Goal: Information Seeking & Learning: Learn about a topic

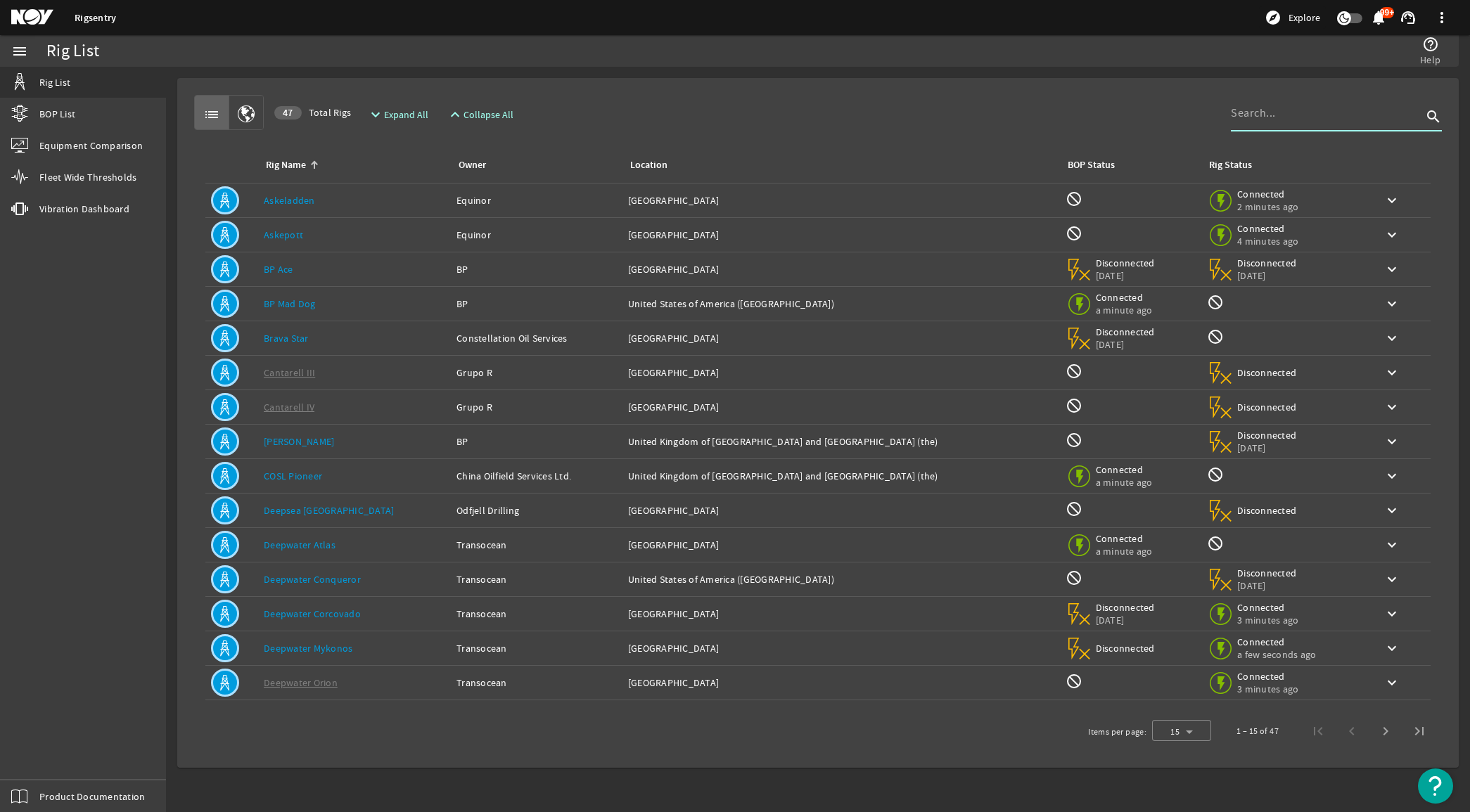
click at [1364, 116] on input at bounding box center [1326, 113] width 192 height 16
type input "[PERSON_NAME]"
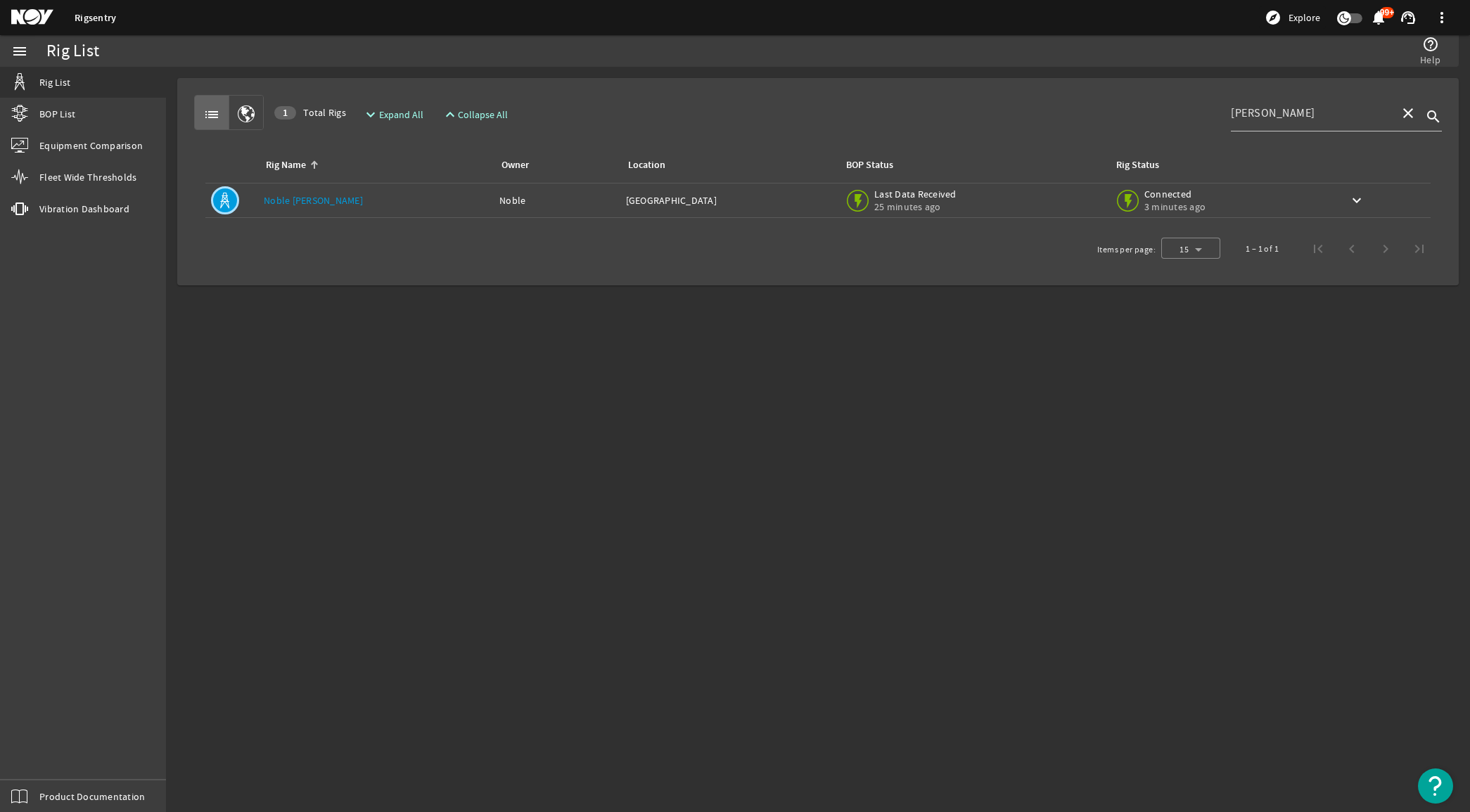
click at [311, 198] on link "Noble [PERSON_NAME]" at bounding box center [313, 201] width 99 height 13
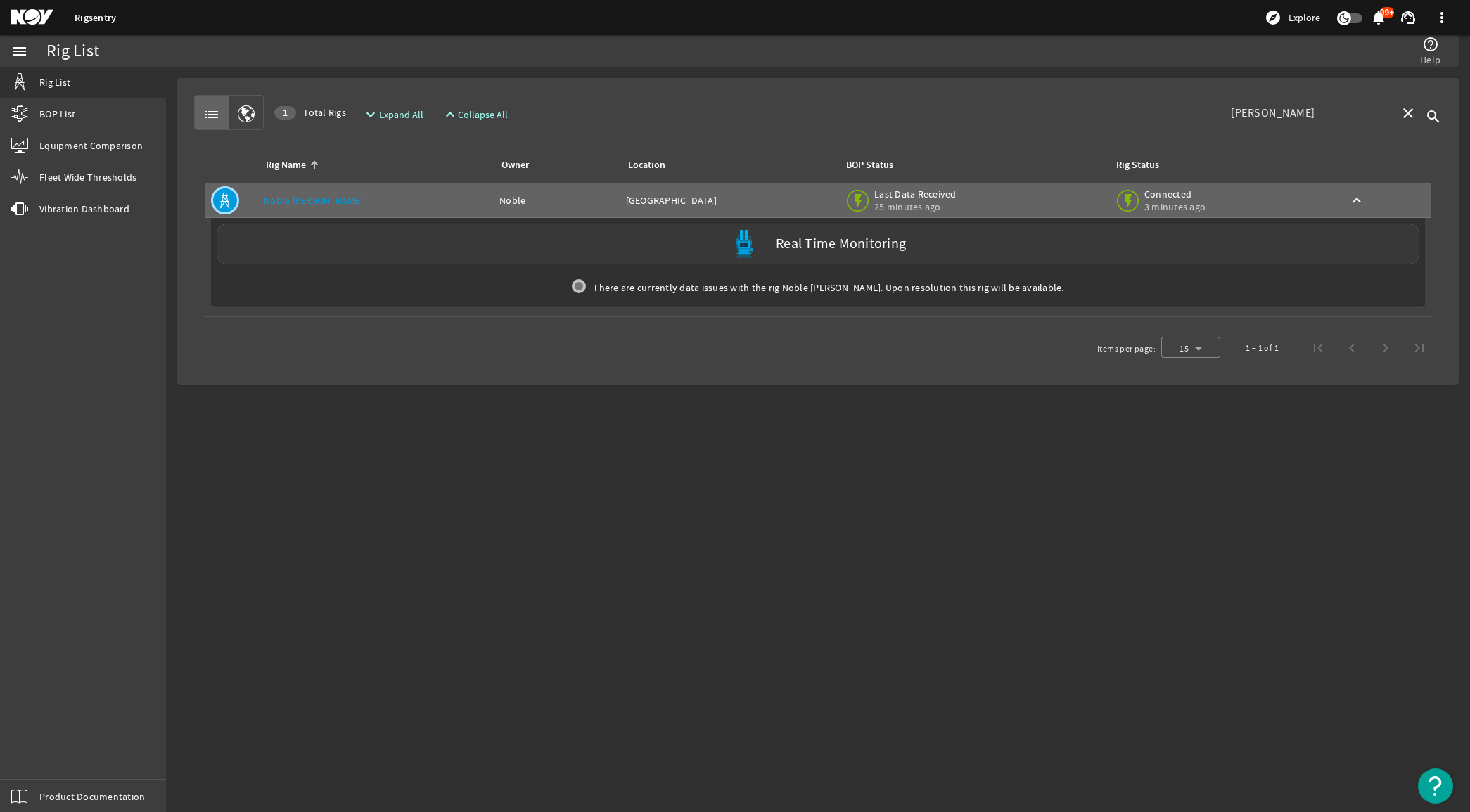
click at [701, 248] on div "Real Time Monitoring" at bounding box center [817, 244] width 1202 height 40
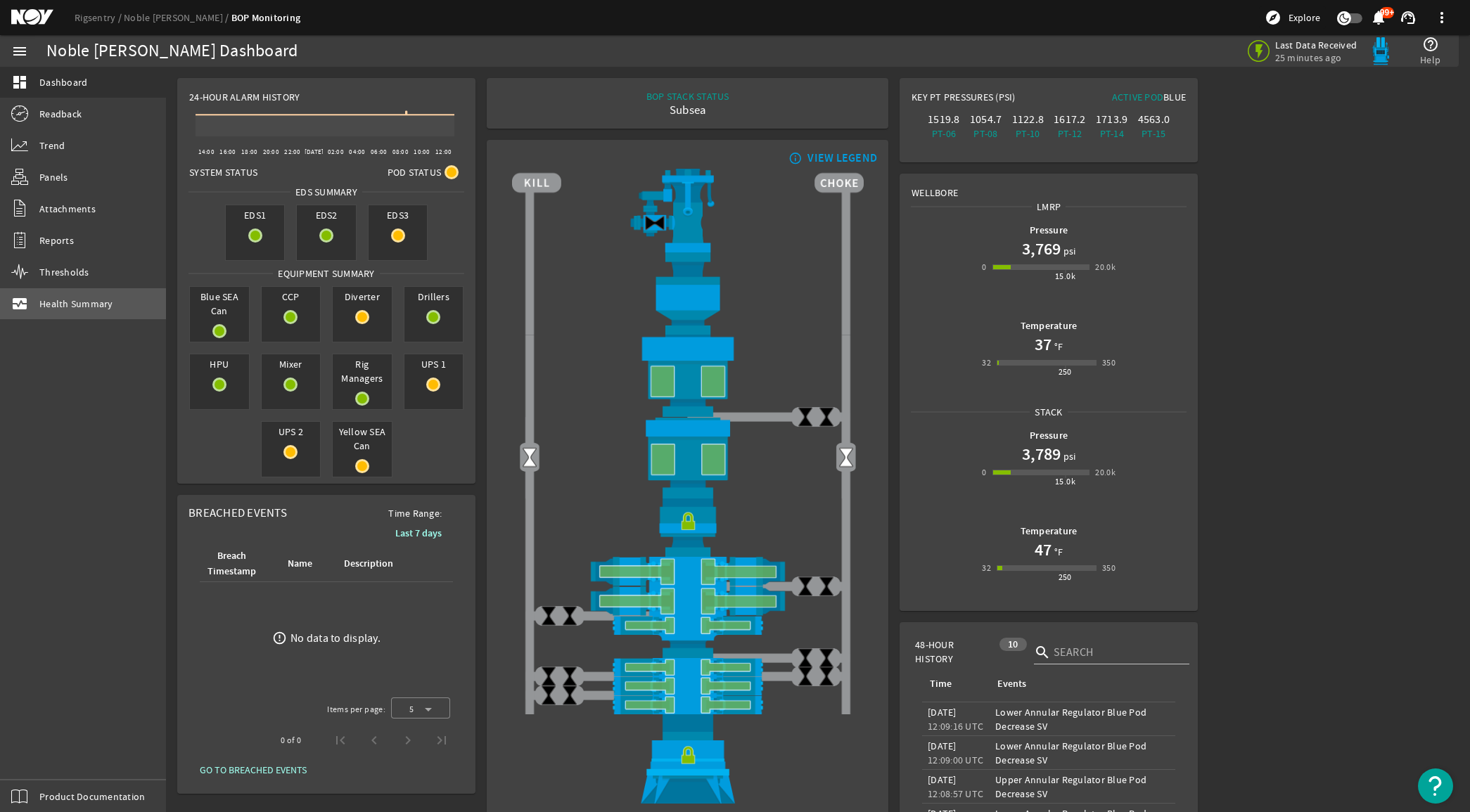
click at [107, 303] on span "Health Summary" at bounding box center [76, 303] width 74 height 14
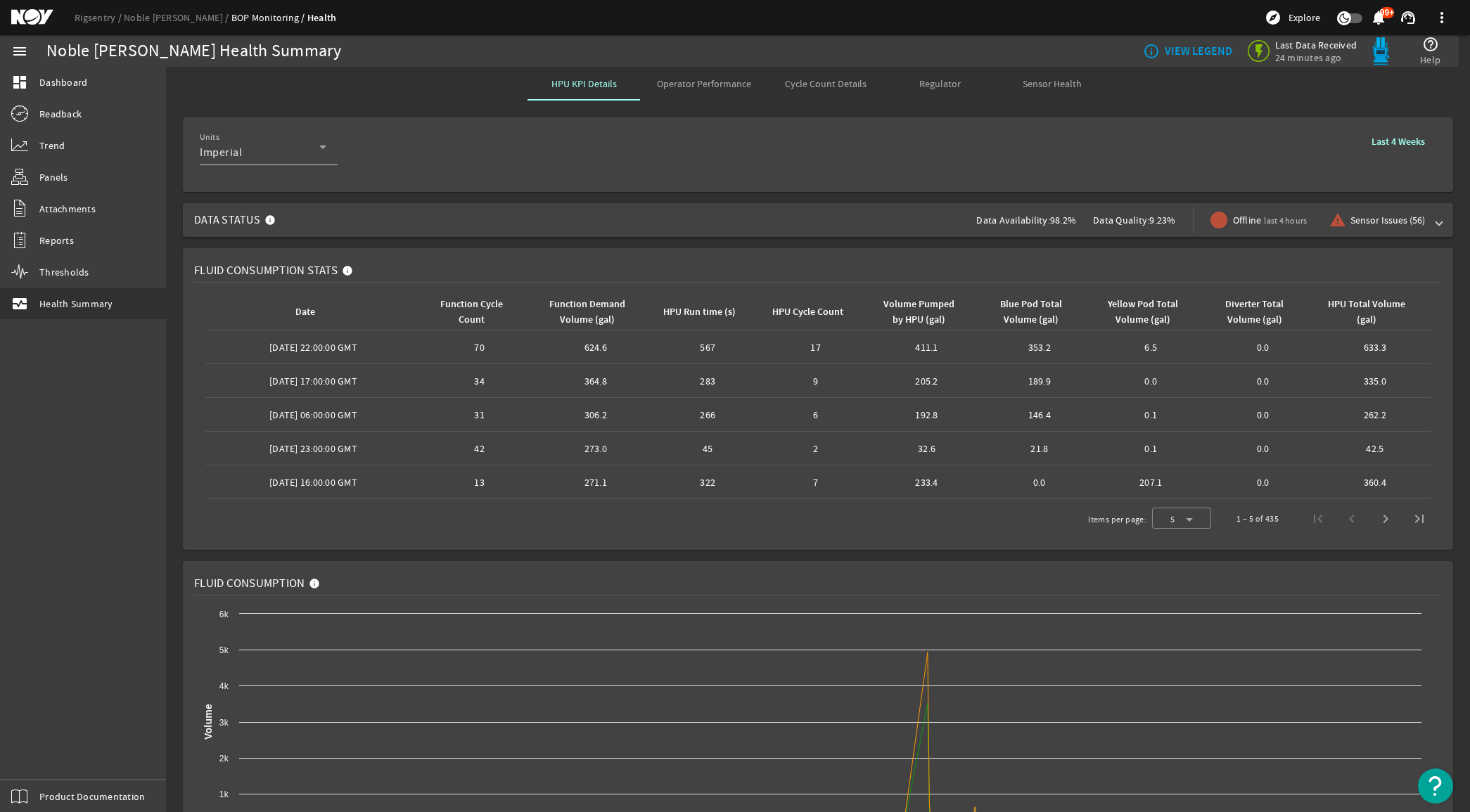
click at [698, 82] on span "Operator Performance" at bounding box center [704, 83] width 94 height 10
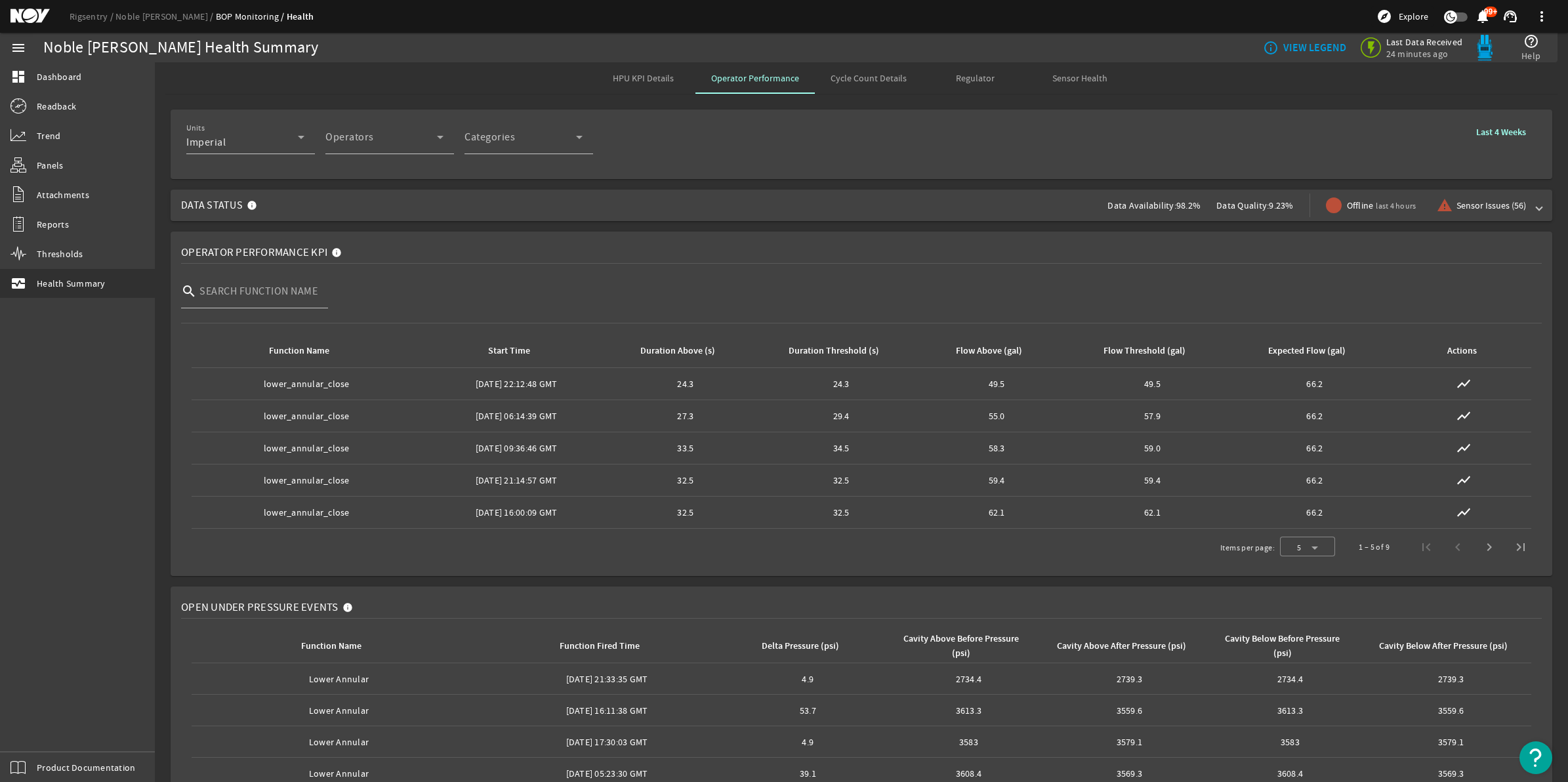
click at [657, 75] on span "HPU KPI Details" at bounding box center [643, 78] width 61 height 9
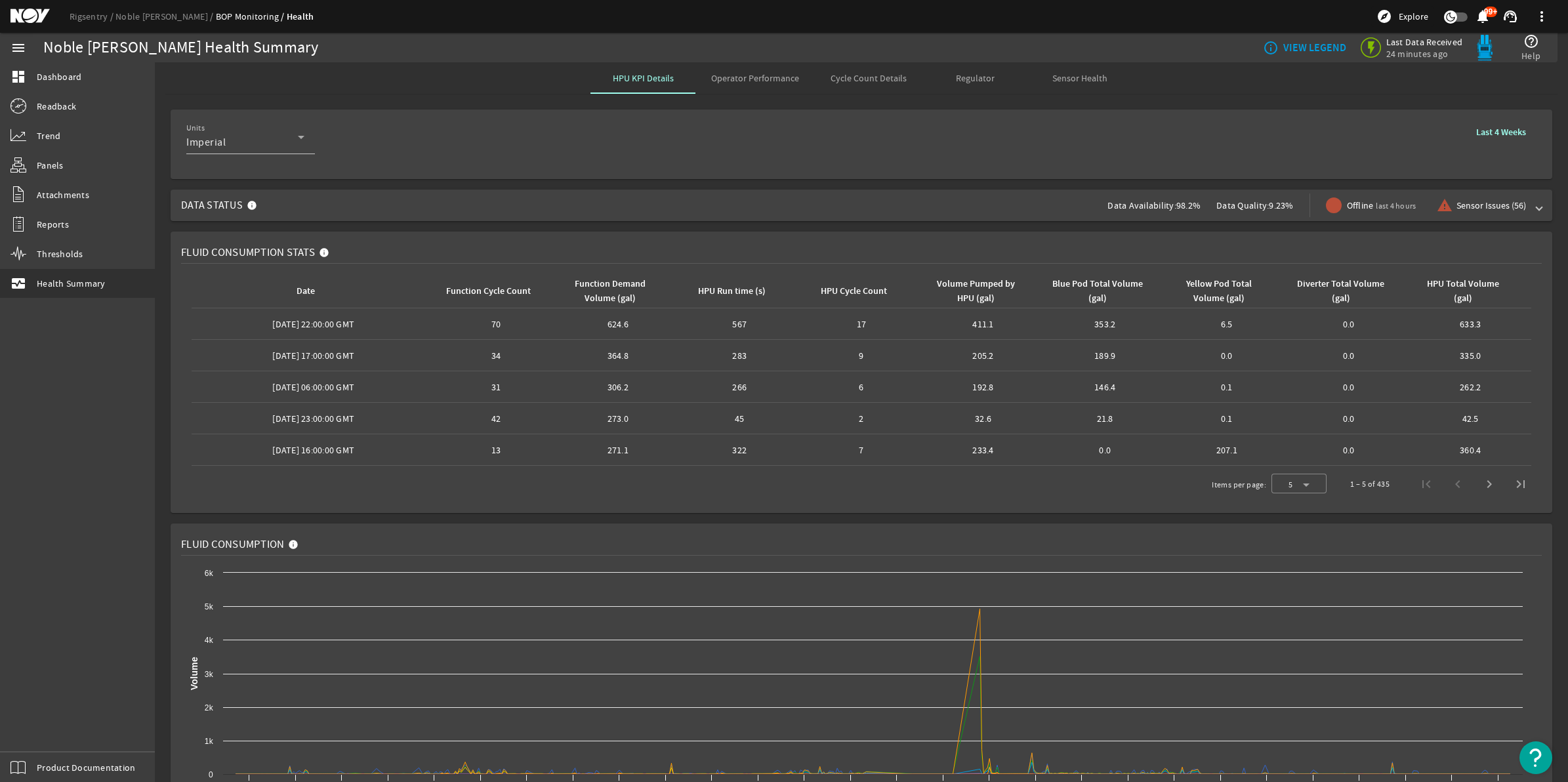
click at [889, 80] on span "Cycle Count Details" at bounding box center [868, 78] width 76 height 9
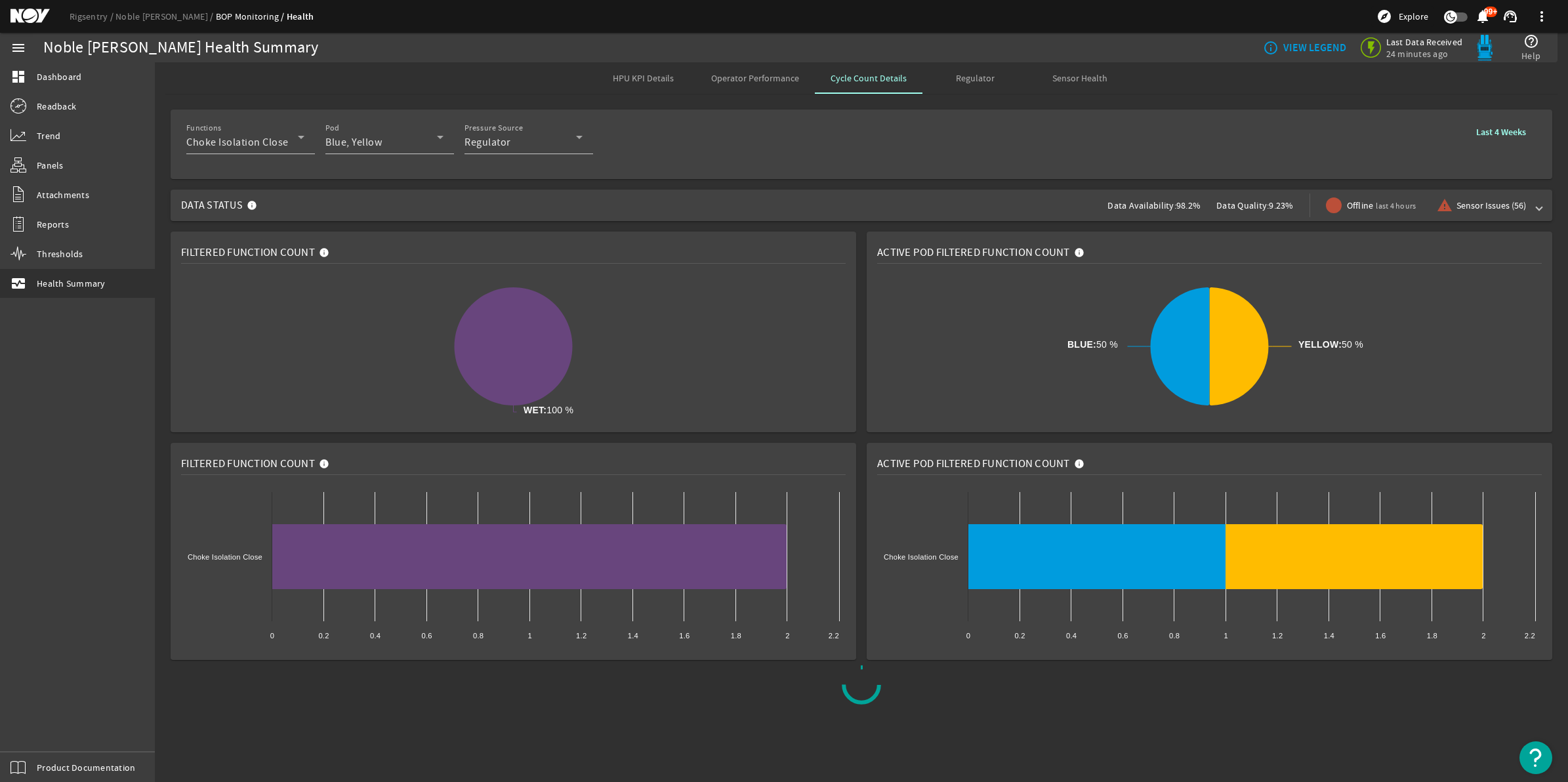
click at [860, 226] on rigsentry-mat-card "Filtered Function Count Created with Highcharts 11.1.0 WET: 100 % ​ WET: 100 %" at bounding box center [513, 332] width 696 height 211
click at [294, 137] on icon at bounding box center [301, 137] width 15 height 15
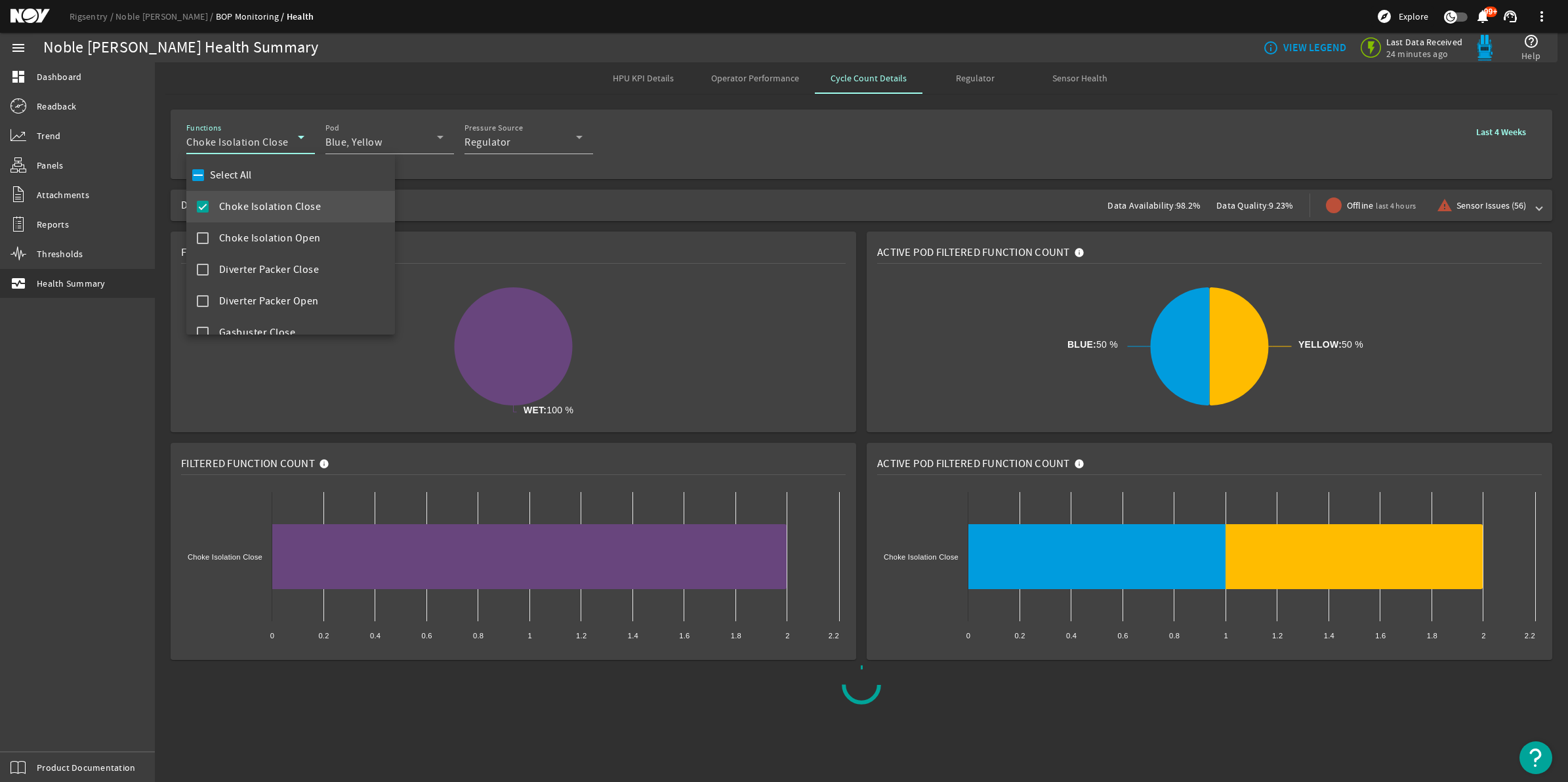
click at [860, 207] on div at bounding box center [784, 391] width 1568 height 782
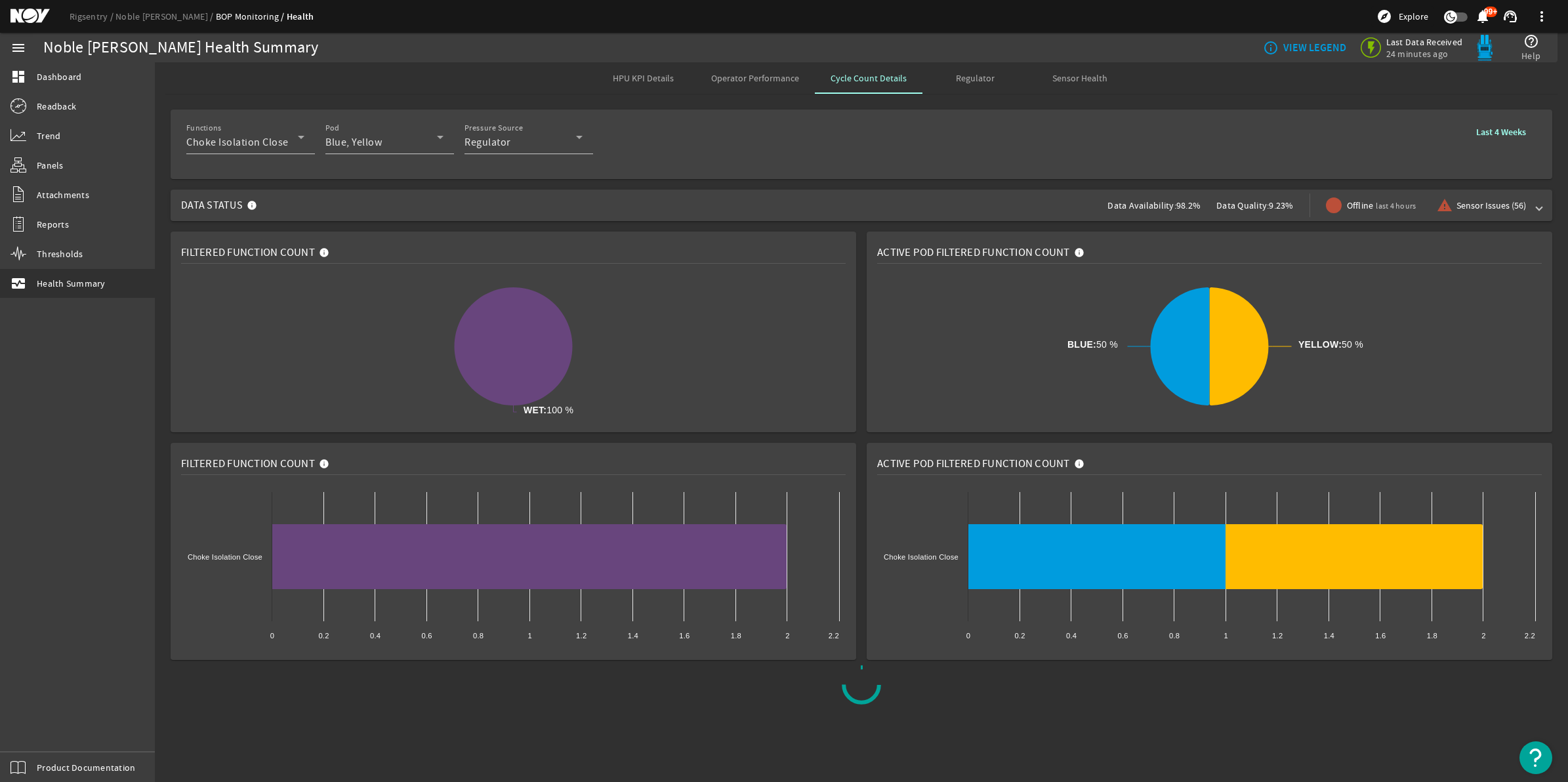
click at [859, 238] on rigsentry-mat-card "Filtered Function Count Created with Highcharts 11.1.0 WET: 100 % ​ WET: 100 %" at bounding box center [513, 332] width 696 height 211
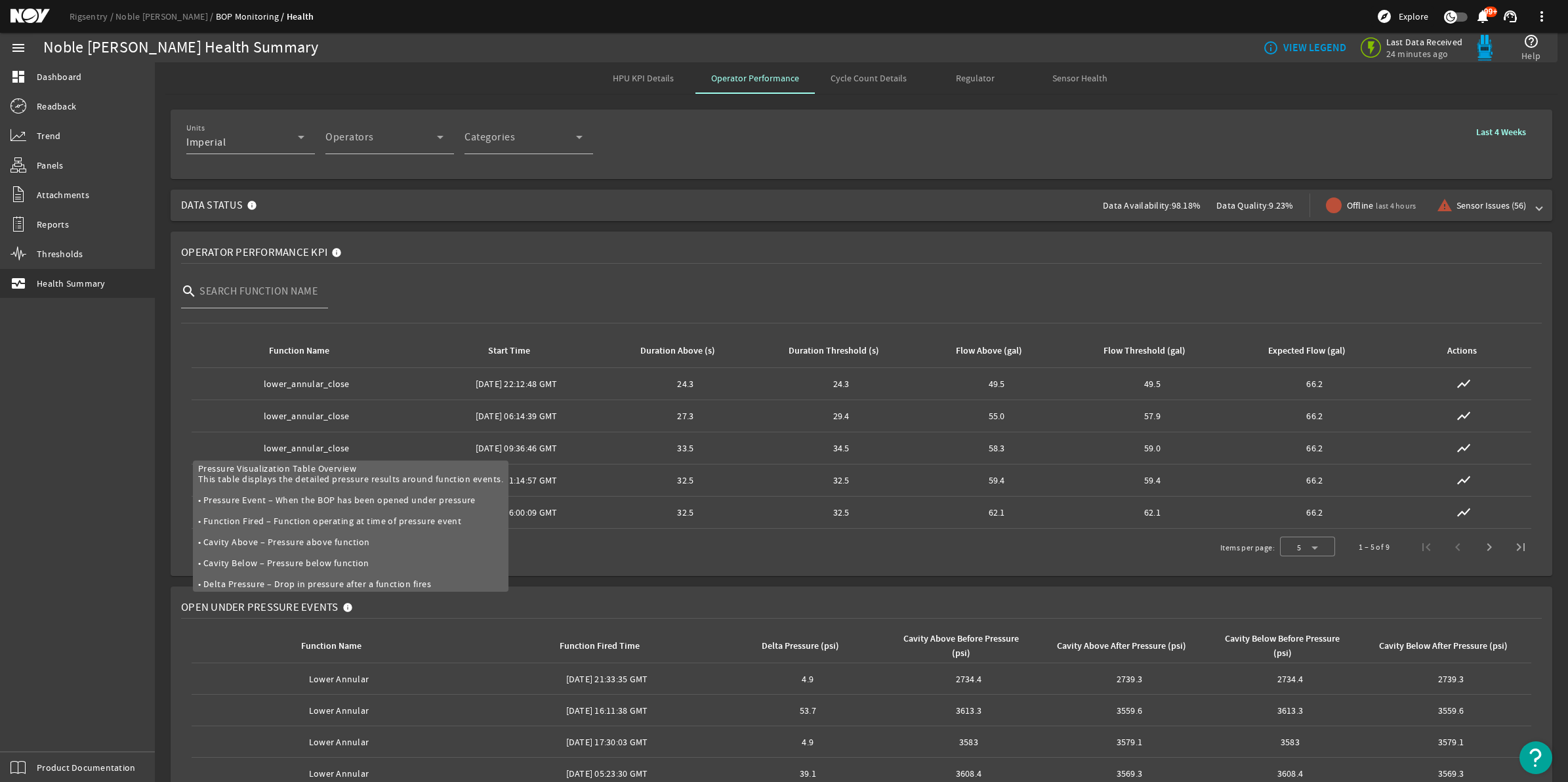
scroll to position [164, 0]
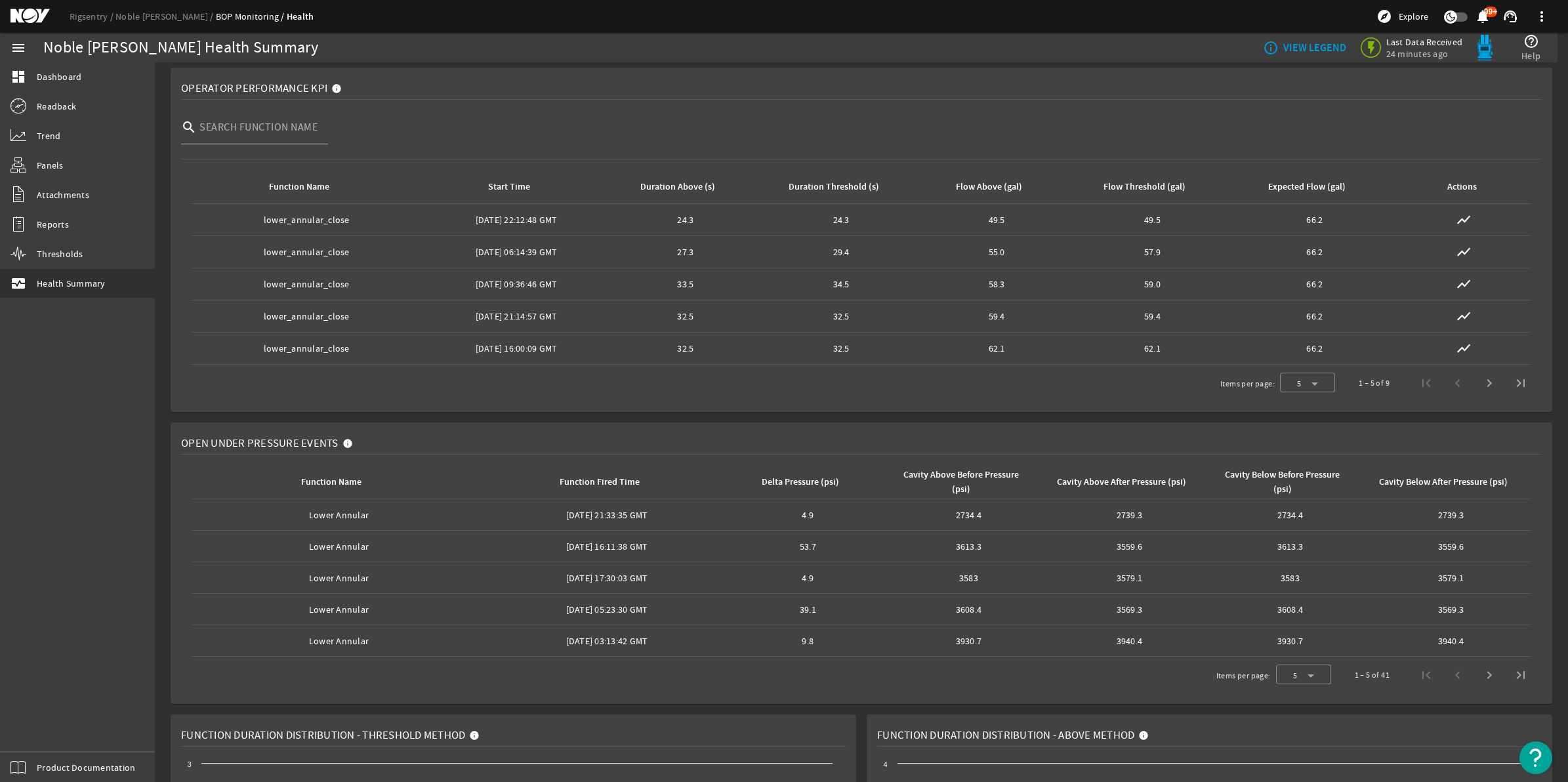
click at [386, 436] on div "Open Under Pressure Events" at bounding box center [861, 443] width 1360 height 21
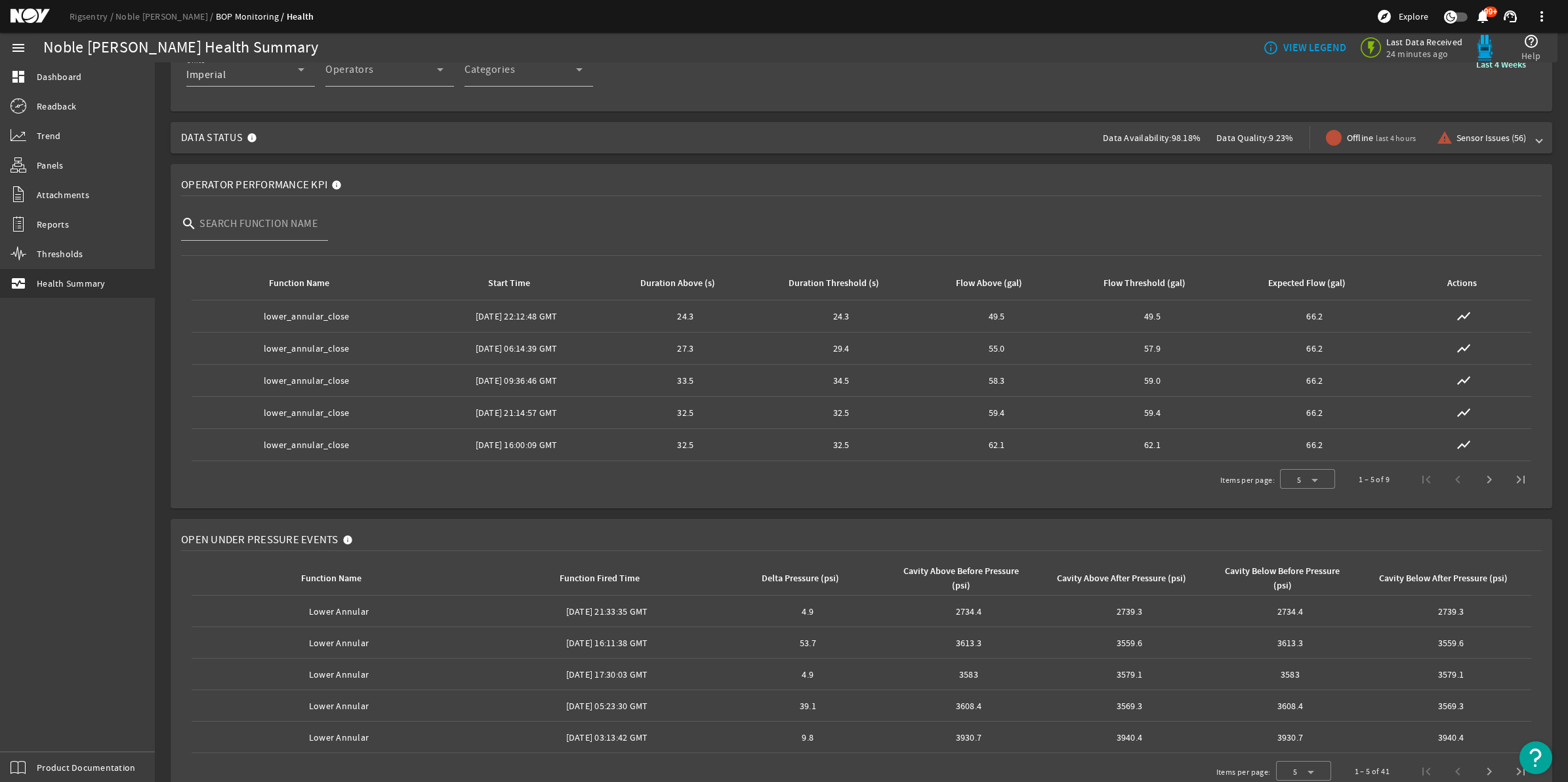
scroll to position [0, 0]
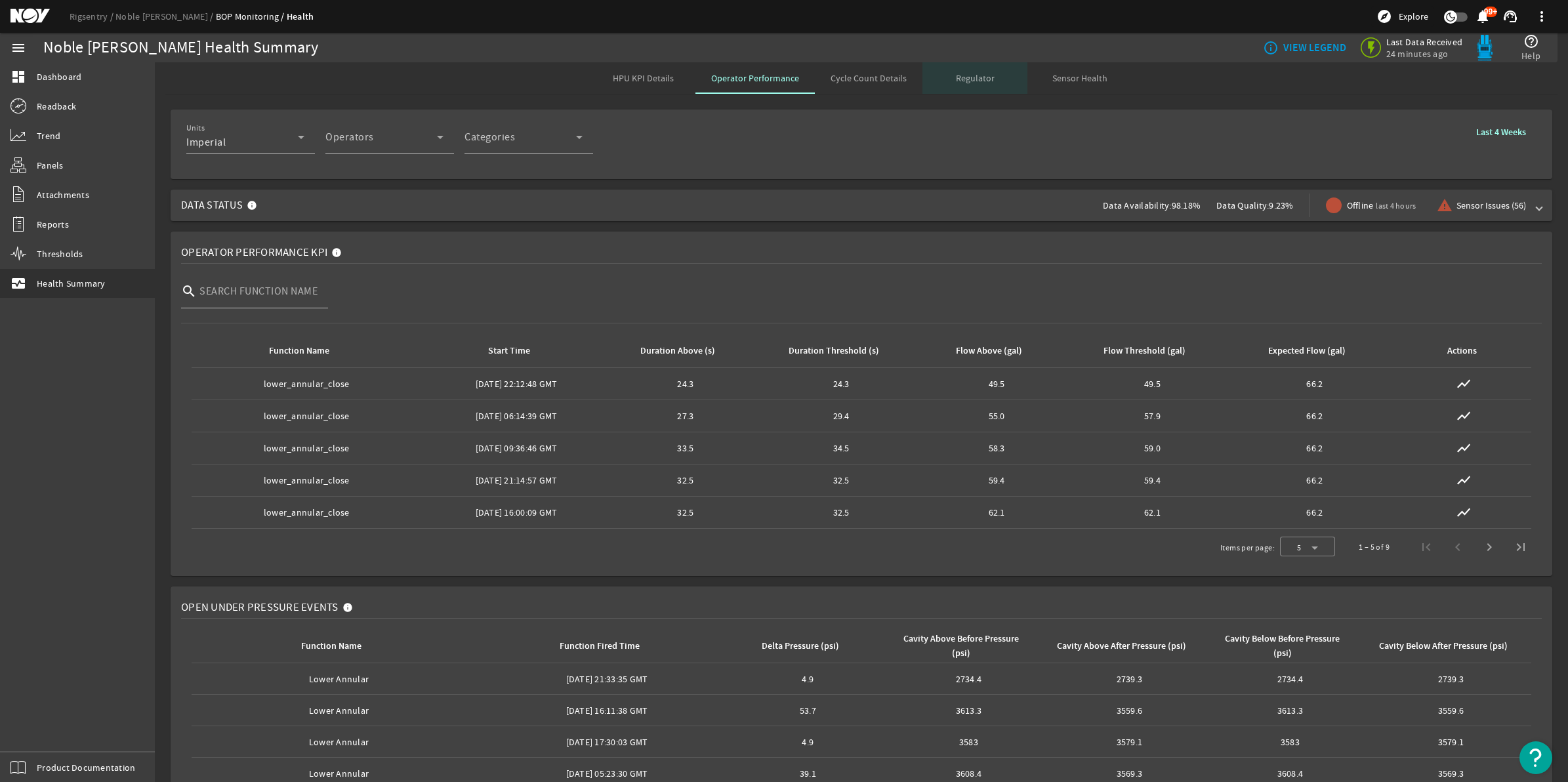
click at [972, 80] on span "Regulator" at bounding box center [975, 78] width 38 height 9
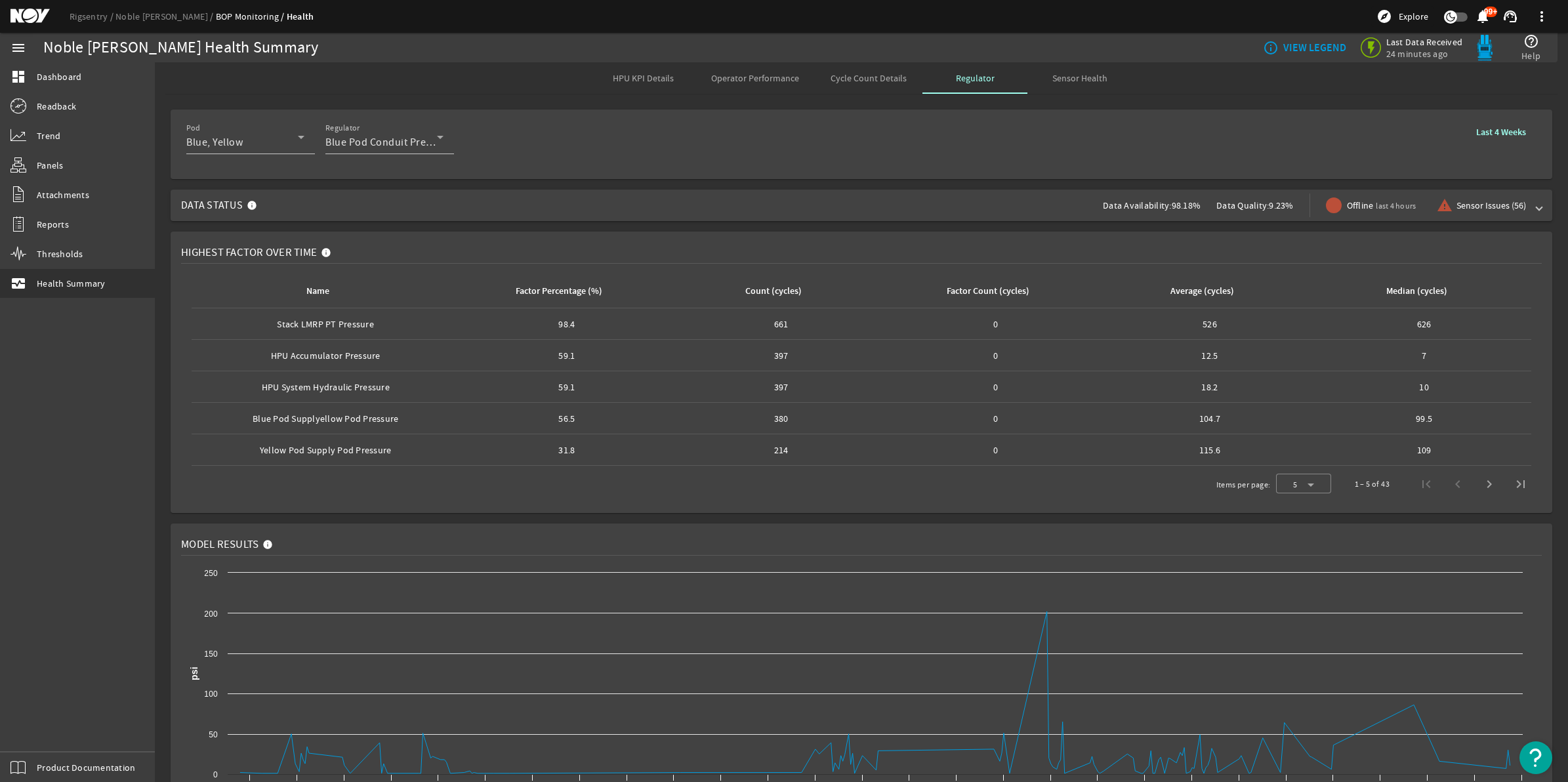
click at [861, 83] on span "Cycle Count Details" at bounding box center [868, 78] width 76 height 9
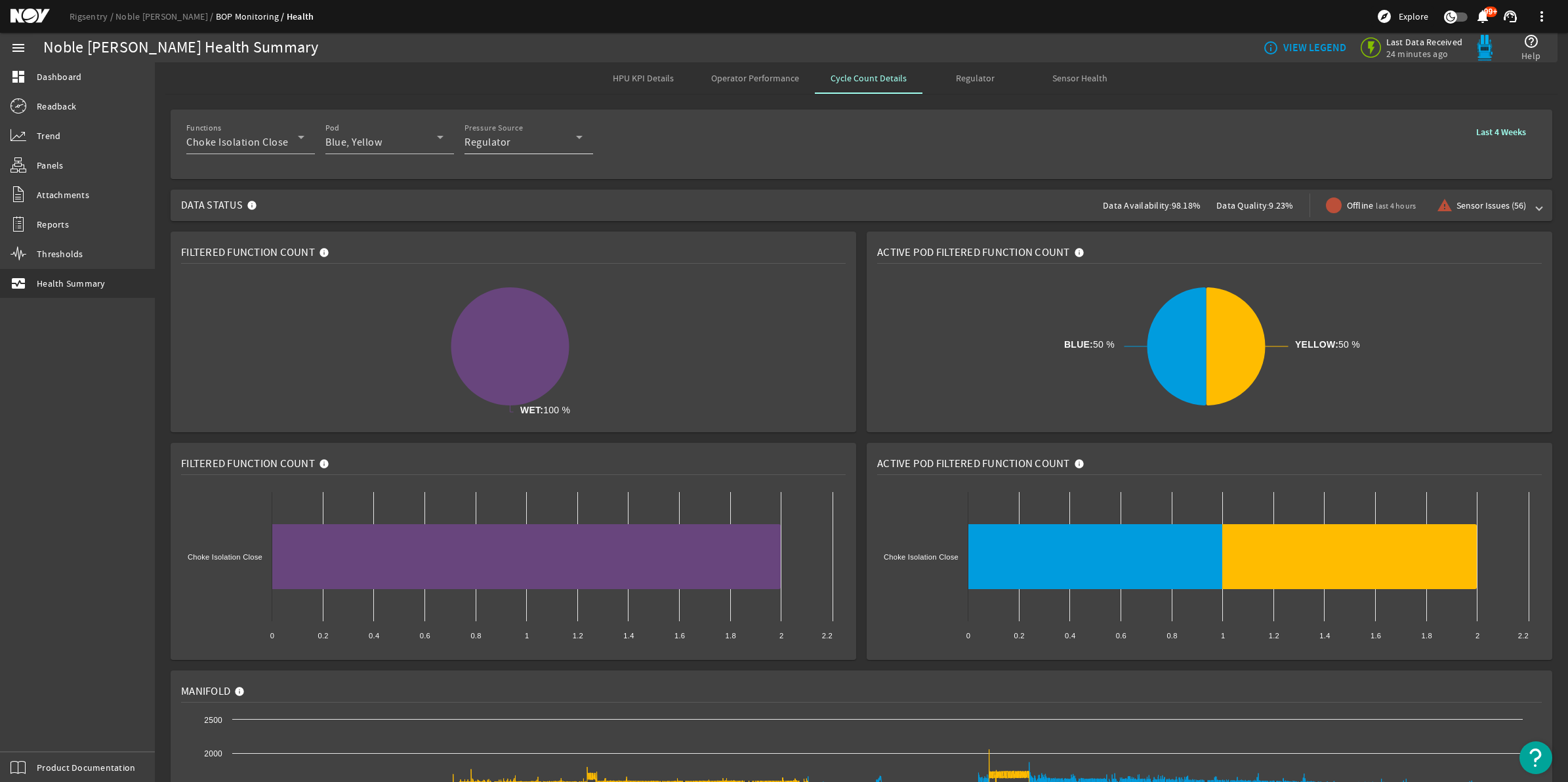
click at [584, 138] on icon at bounding box center [579, 137] width 15 height 15
click at [706, 162] on div at bounding box center [784, 391] width 1568 height 782
click at [433, 141] on icon at bounding box center [440, 137] width 15 height 15
click at [751, 169] on div at bounding box center [784, 391] width 1568 height 782
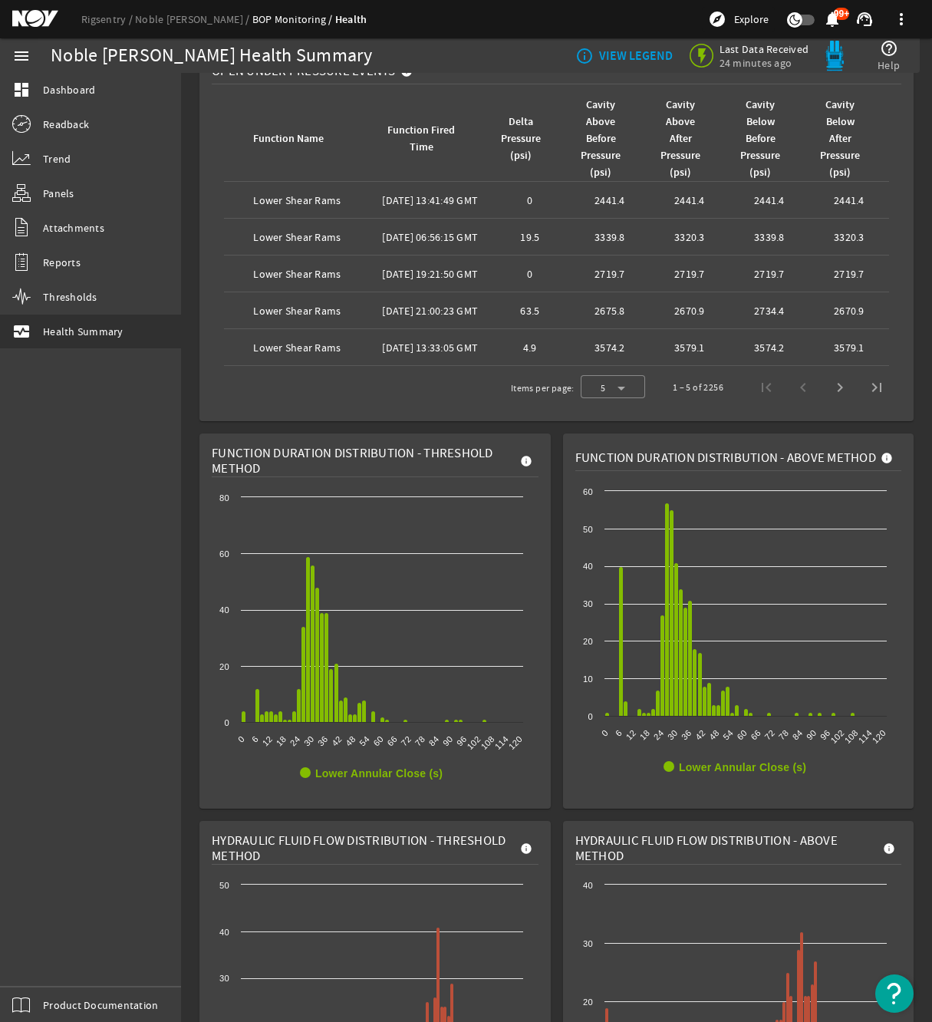
scroll to position [671, 0]
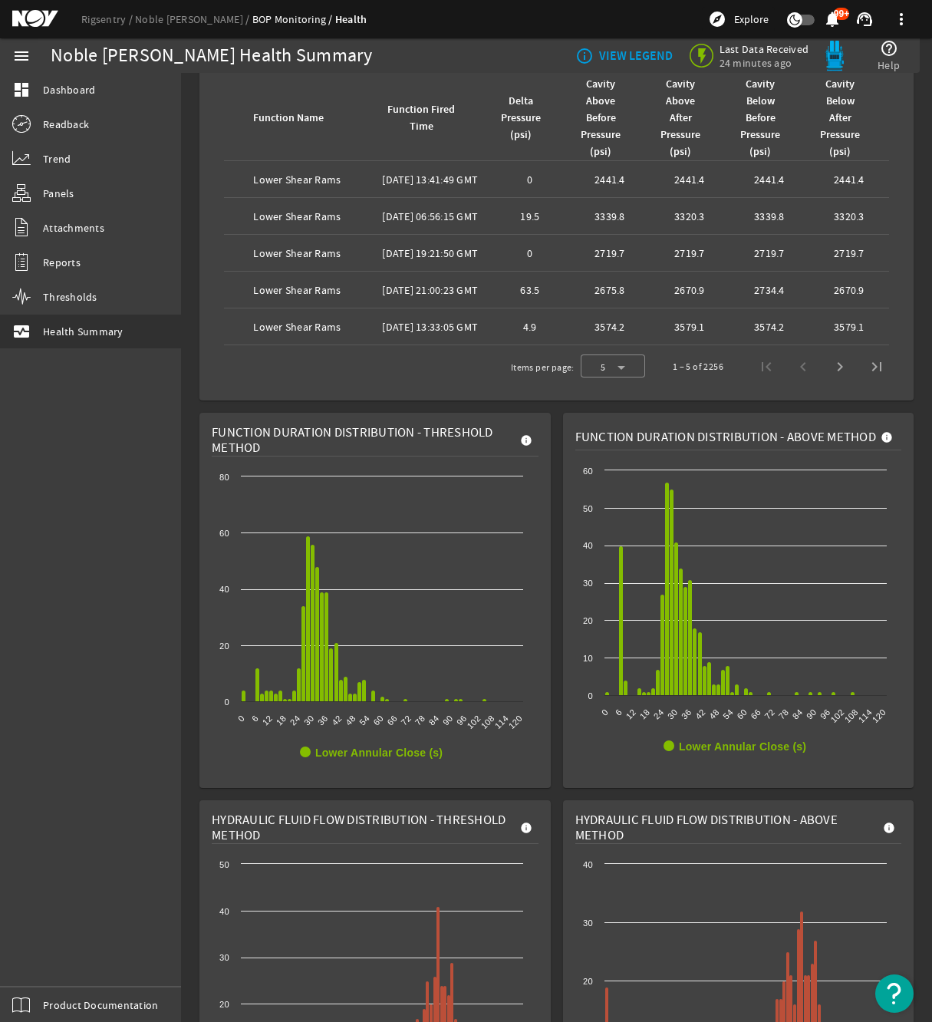
click at [557, 449] on rigsentry-mat-card "Function Duration Distribution - Above Method Created with Highcharts 11.1.0 Lo…" at bounding box center [739, 600] width 364 height 387
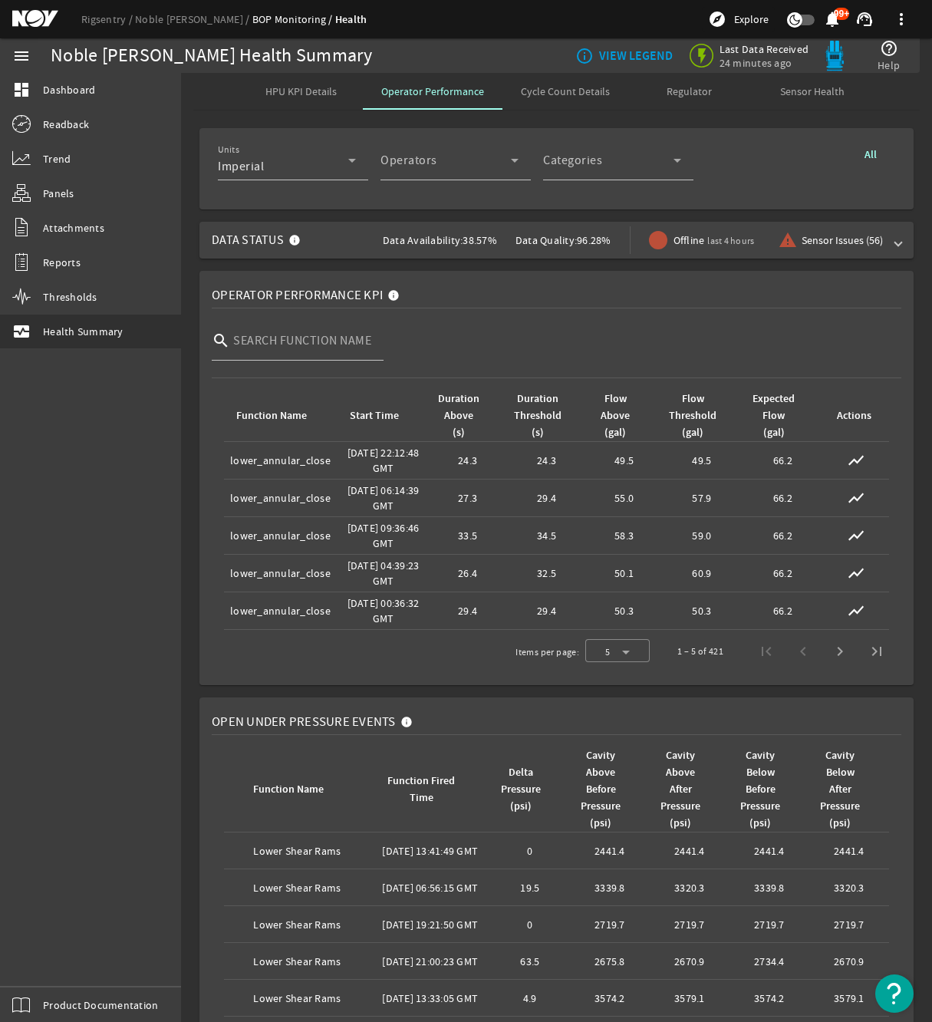
scroll to position [192, 0]
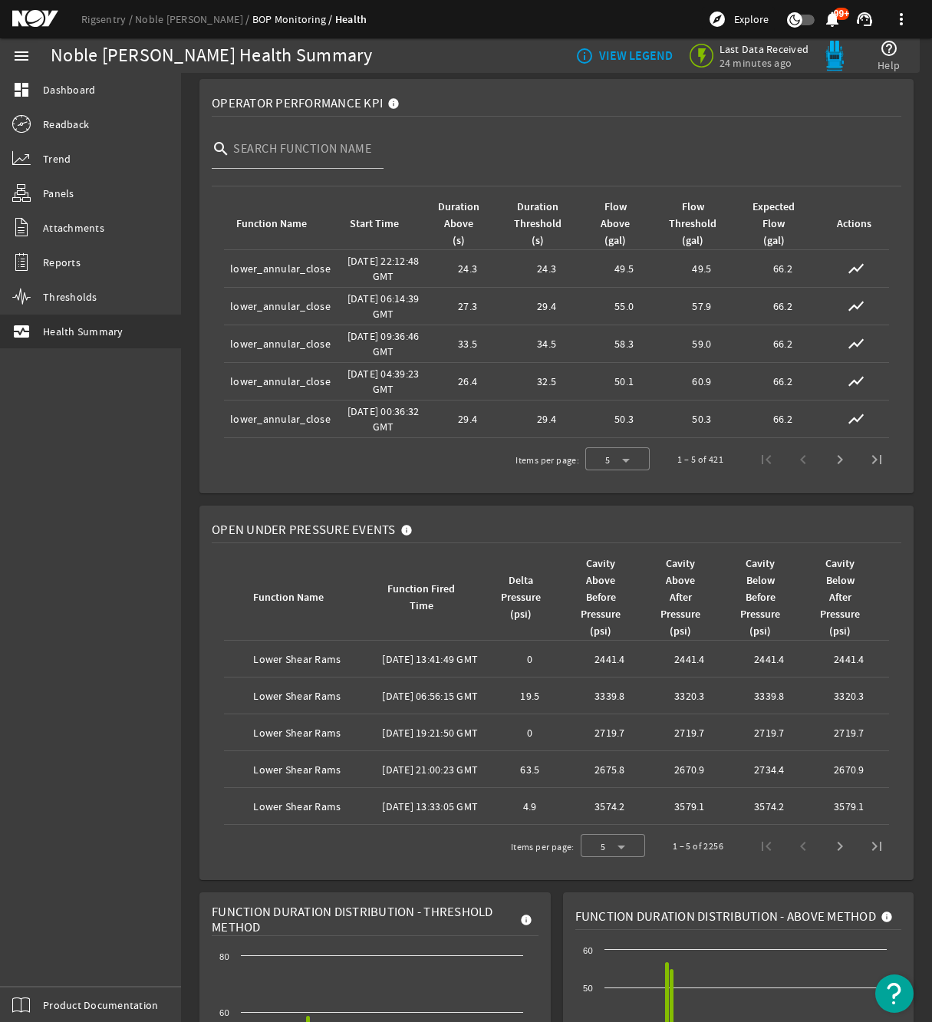
drag, startPoint x: 232, startPoint y: 528, endPoint x: 374, endPoint y: 527, distance: 141.9
click at [374, 527] on span "Open Under Pressure Events" at bounding box center [304, 529] width 184 height 15
click at [528, 516] on mat-card "Open Under Pressure Events Function Name Function Fired Time Delta Pressure (ps…" at bounding box center [556, 693] width 714 height 374
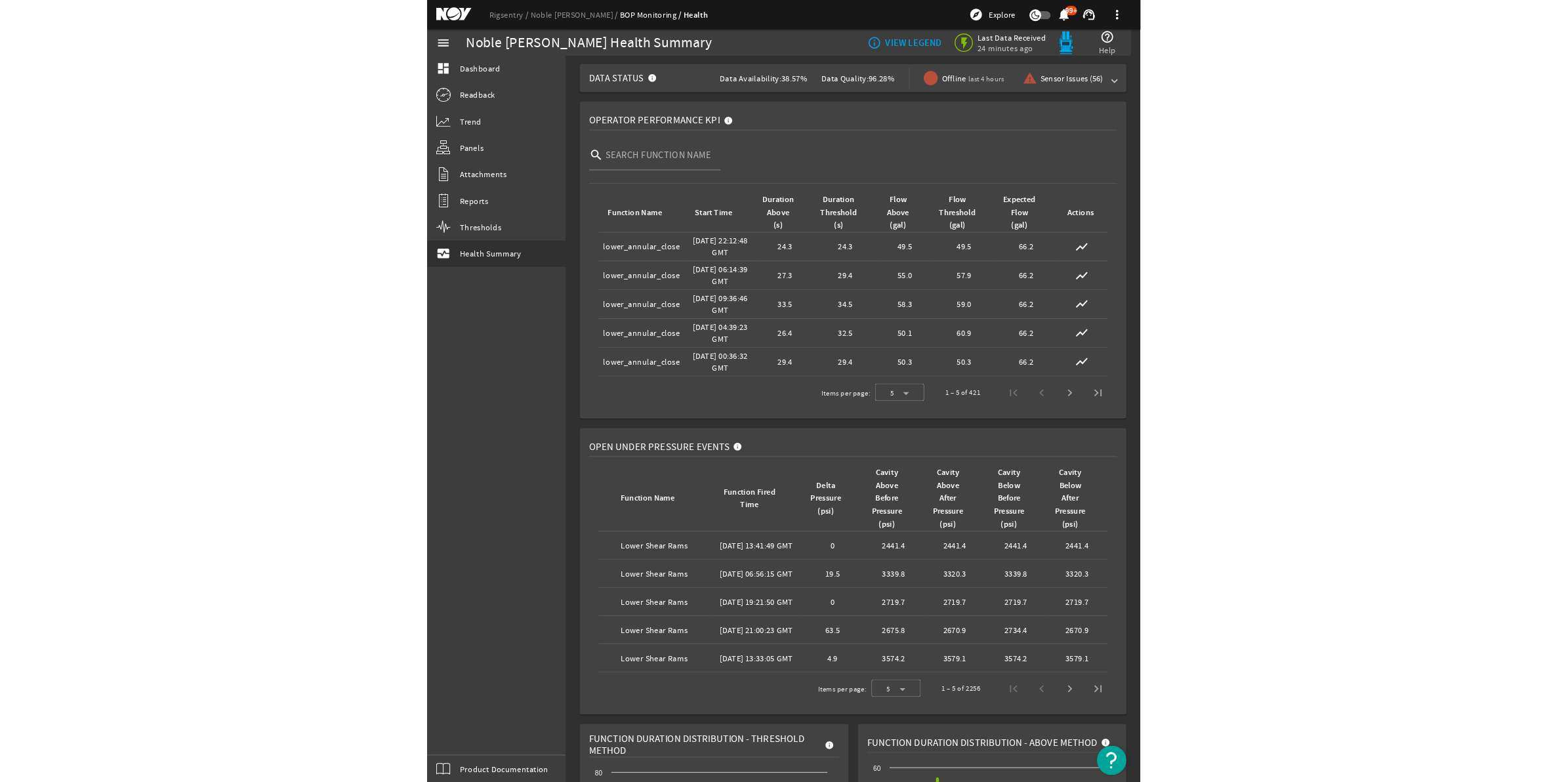
scroll to position [0, 0]
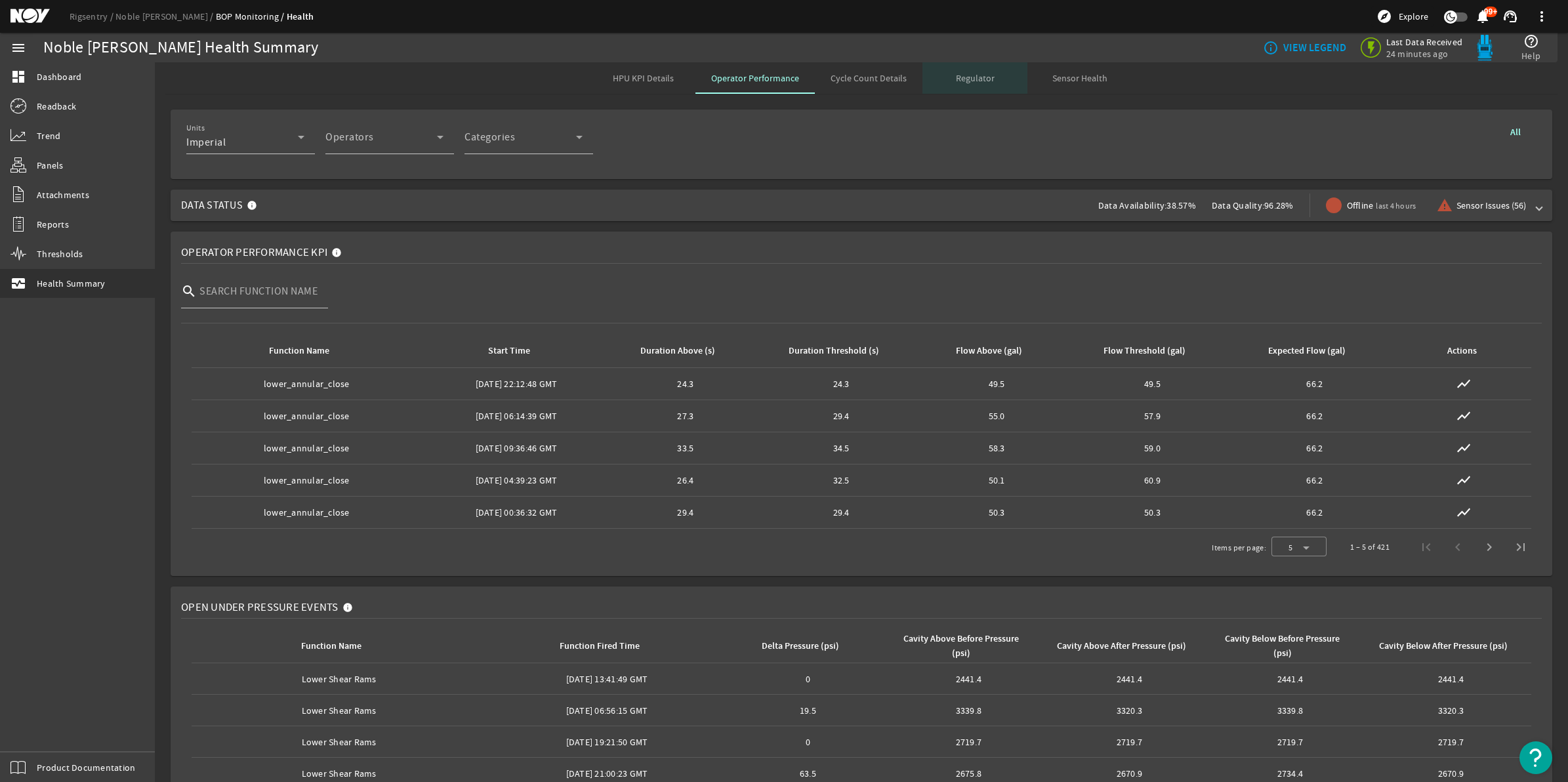
click at [796, 80] on span "Regulator" at bounding box center [975, 78] width 38 height 9
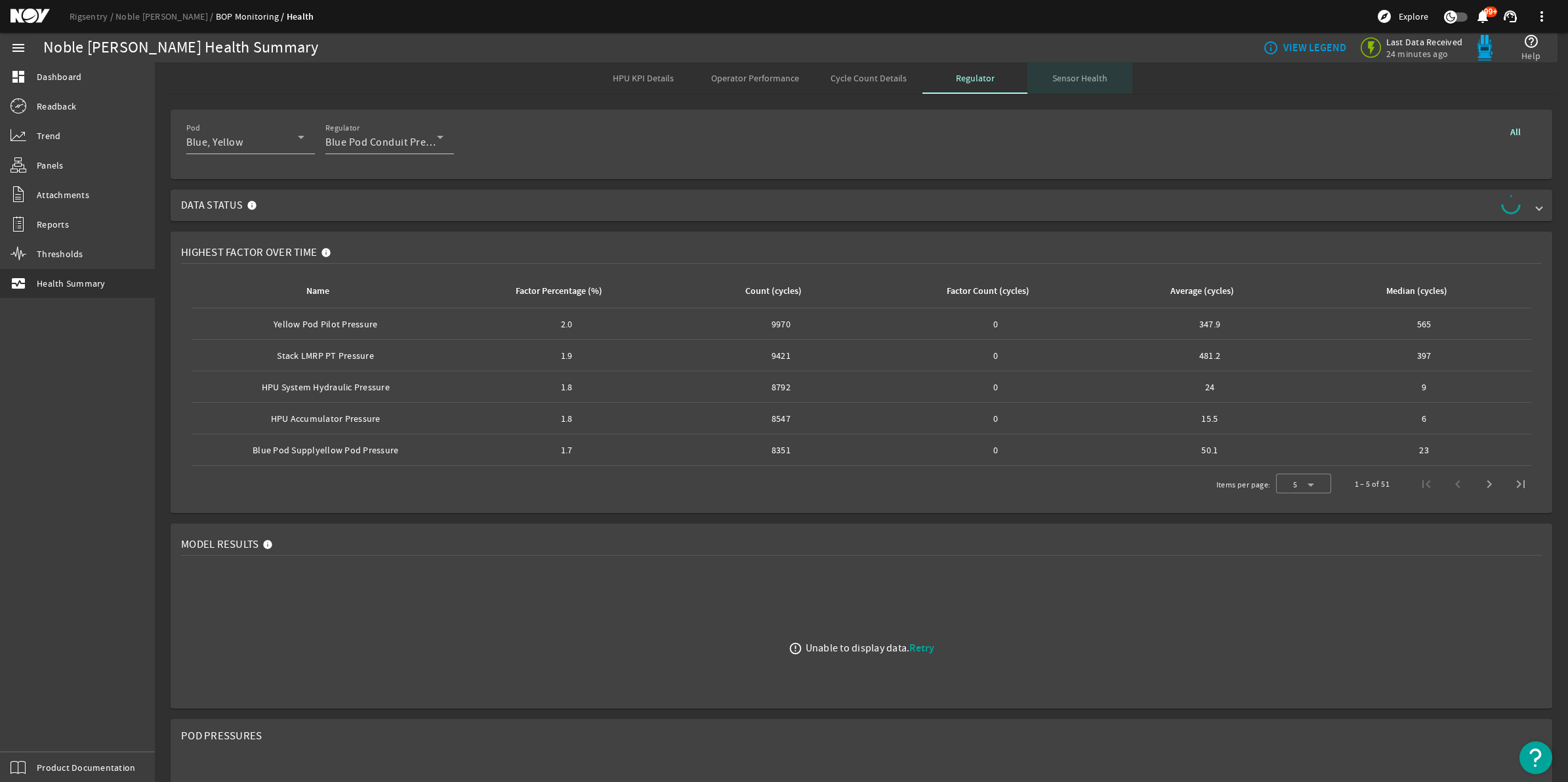
click at [796, 78] on span "Sensor Health" at bounding box center [1080, 78] width 55 height 9
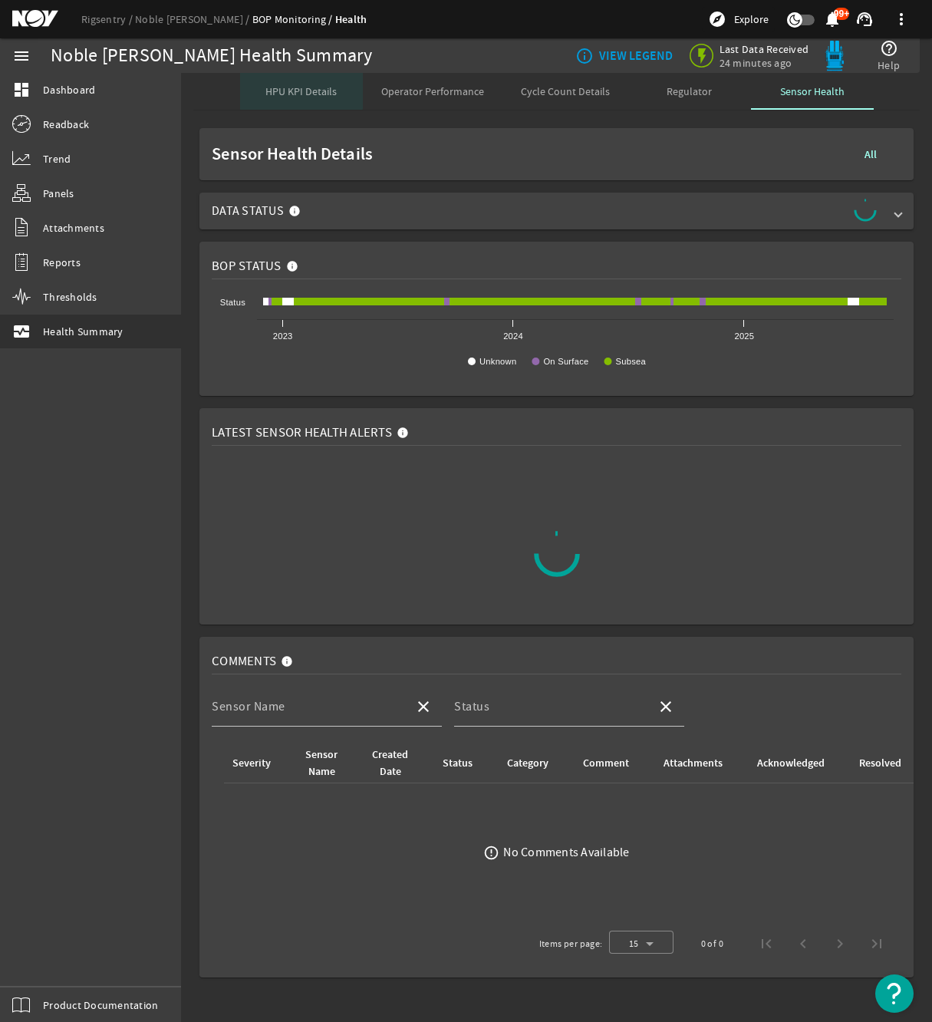
click at [289, 90] on span "HPU KPI Details" at bounding box center [300, 91] width 71 height 11
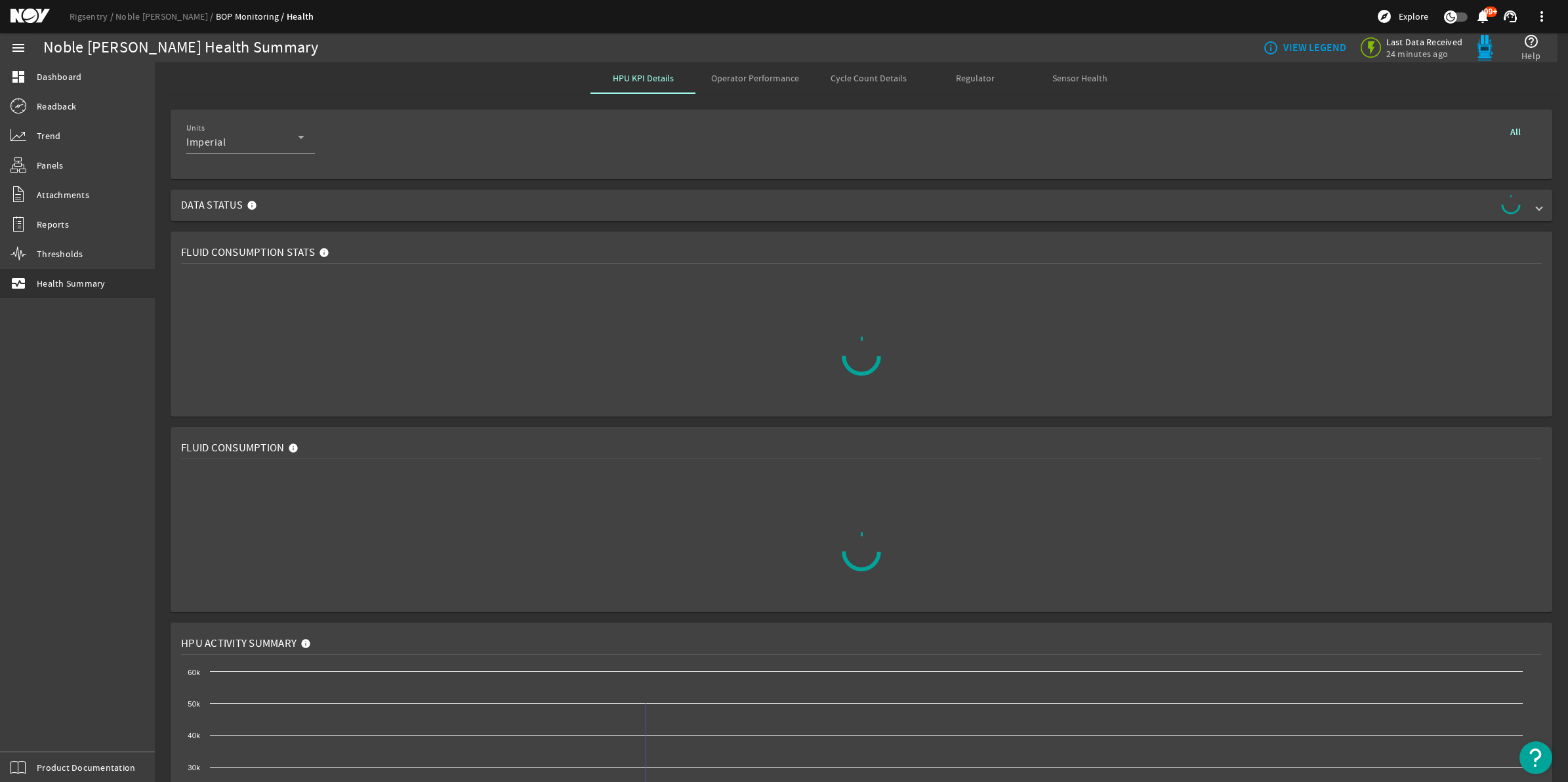
click at [162, 424] on rigsentry-mat-card "Fluid Consumption" at bounding box center [861, 519] width 1413 height 196
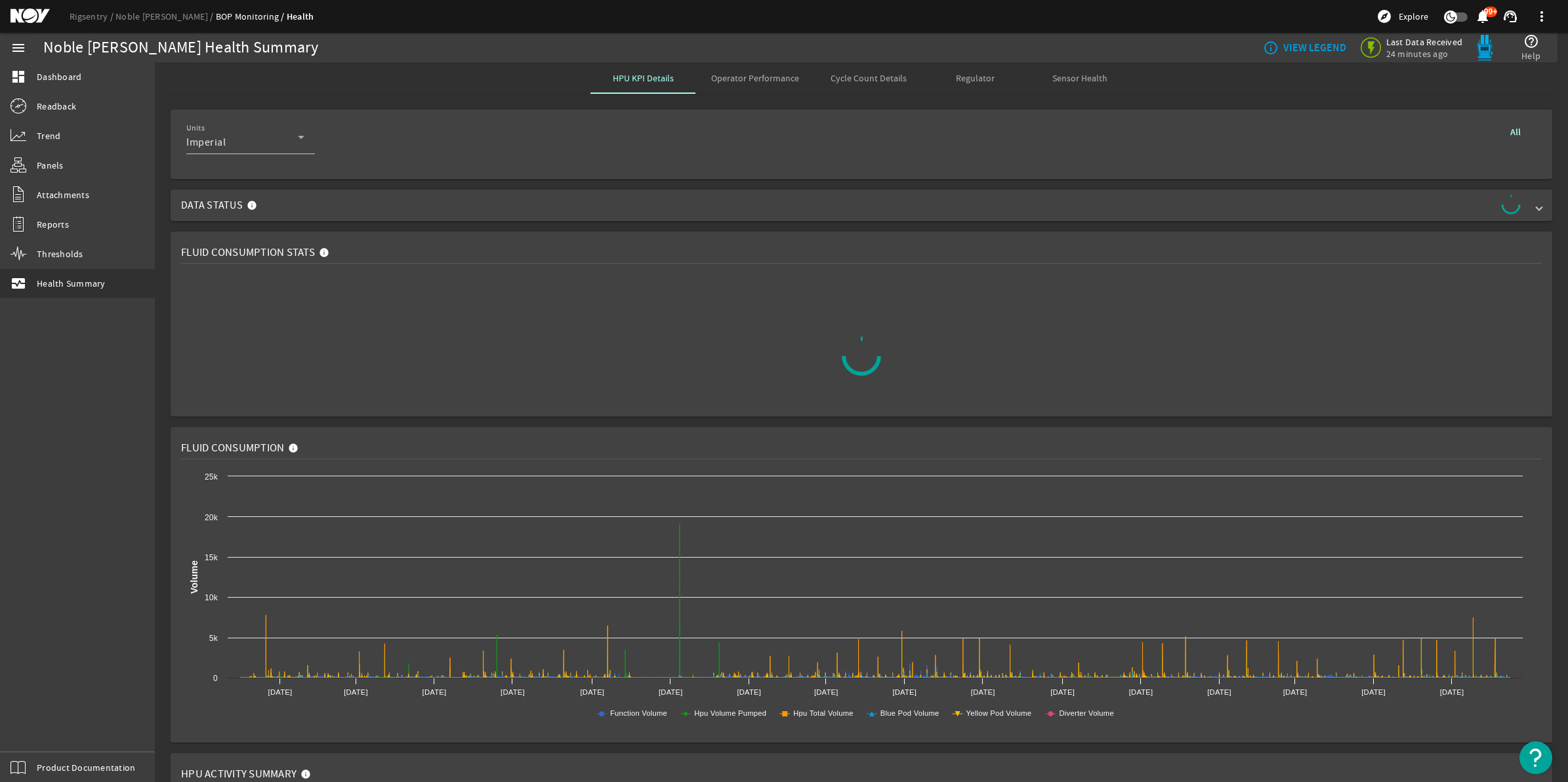
click at [796, 99] on rigsentry-tab "HPU KPI Details Operator Performance Cycle Count Details Regulator Sensor Healt…" at bounding box center [861, 763] width 1413 height 1402
click at [737, 77] on span "Operator Performance" at bounding box center [755, 78] width 88 height 9
